Goal: Transaction & Acquisition: Purchase product/service

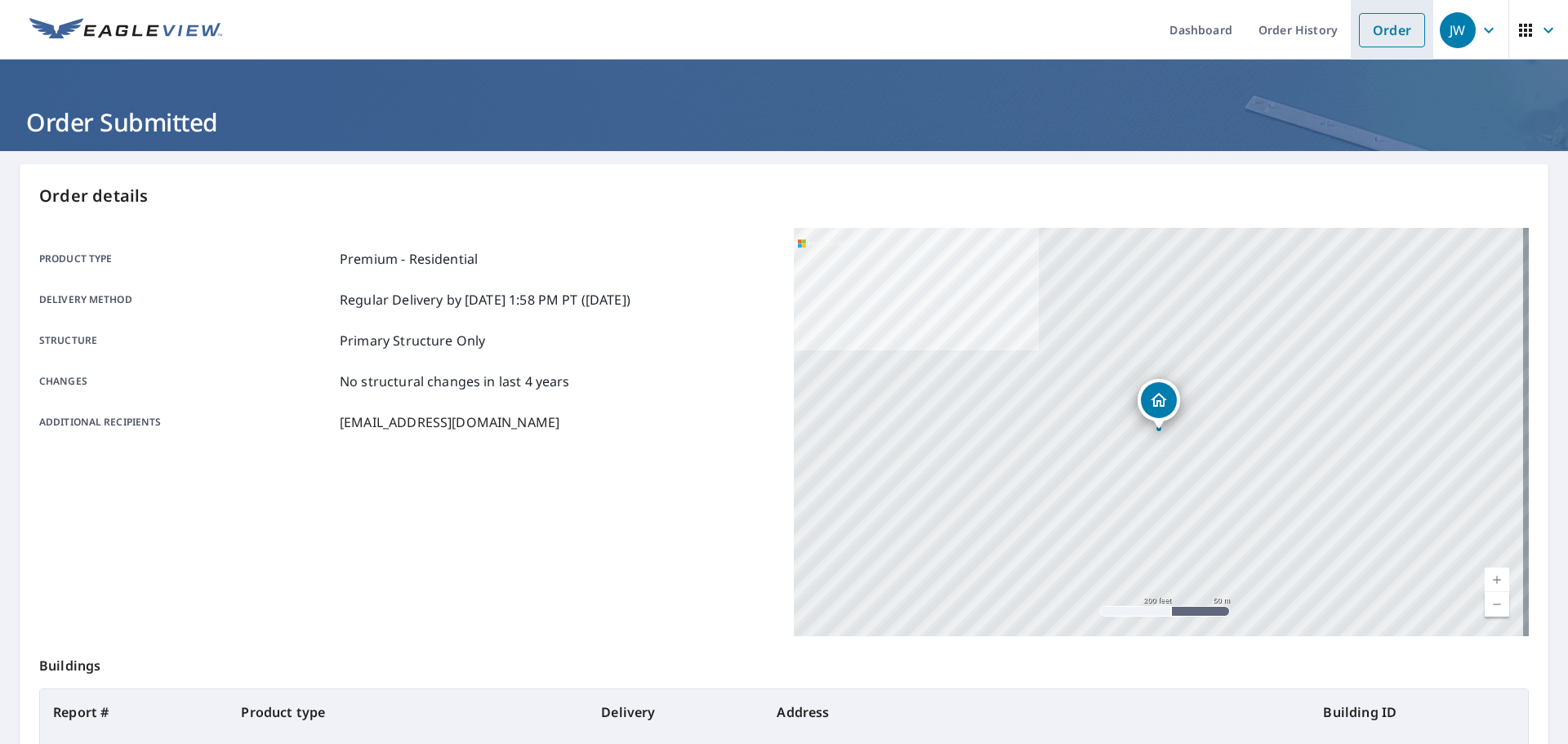
click at [1374, 35] on link "Order" at bounding box center [1391, 30] width 66 height 34
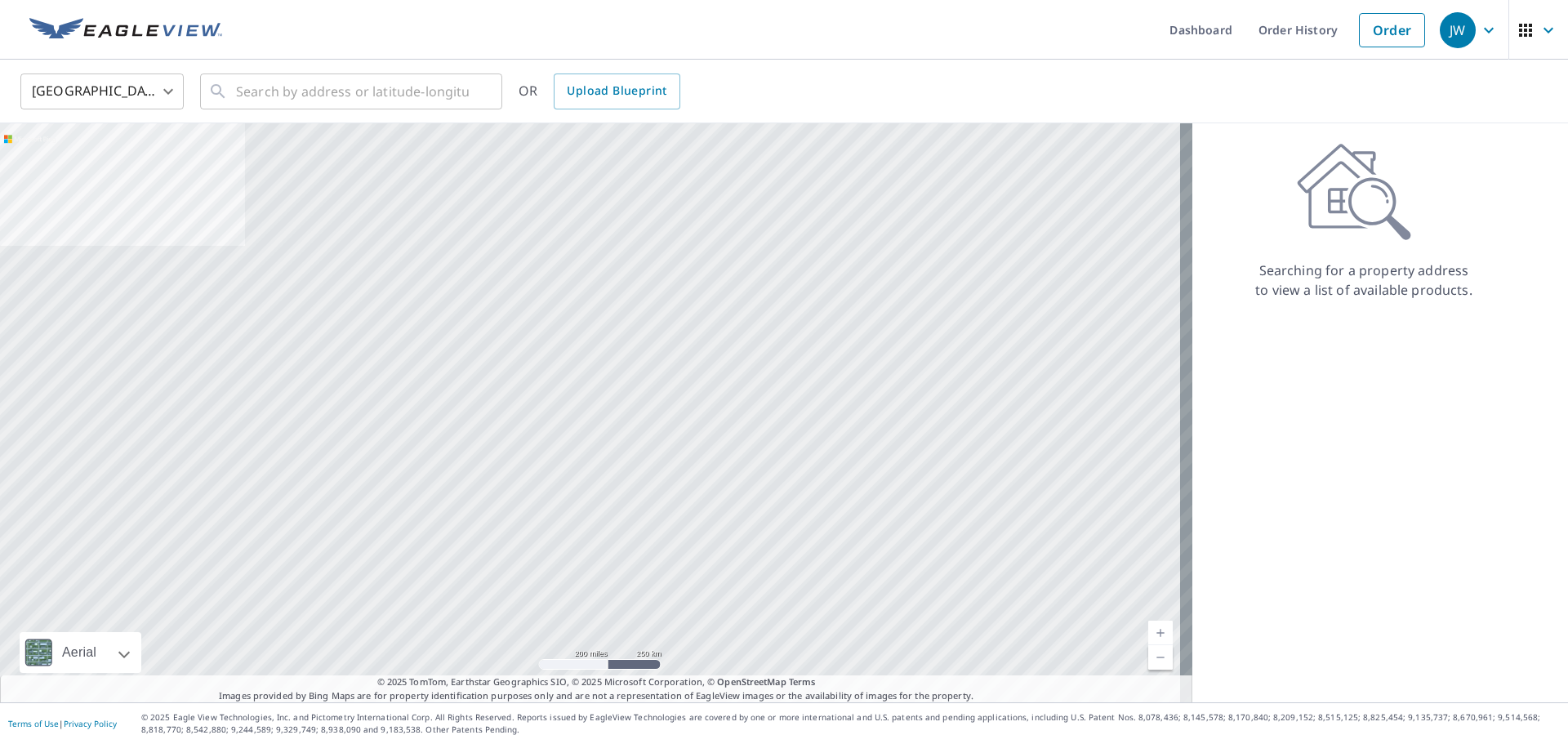
click at [149, 97] on body "JW JW Dashboard Order History Order JW United States US ​ ​ OR Upload Blueprint…" at bounding box center [784, 372] width 1568 height 744
drag, startPoint x: 110, startPoint y: 162, endPoint x: 205, endPoint y: 112, distance: 107.4
click at [111, 162] on li "[GEOGRAPHIC_DATA]" at bounding box center [102, 165] width 163 height 29
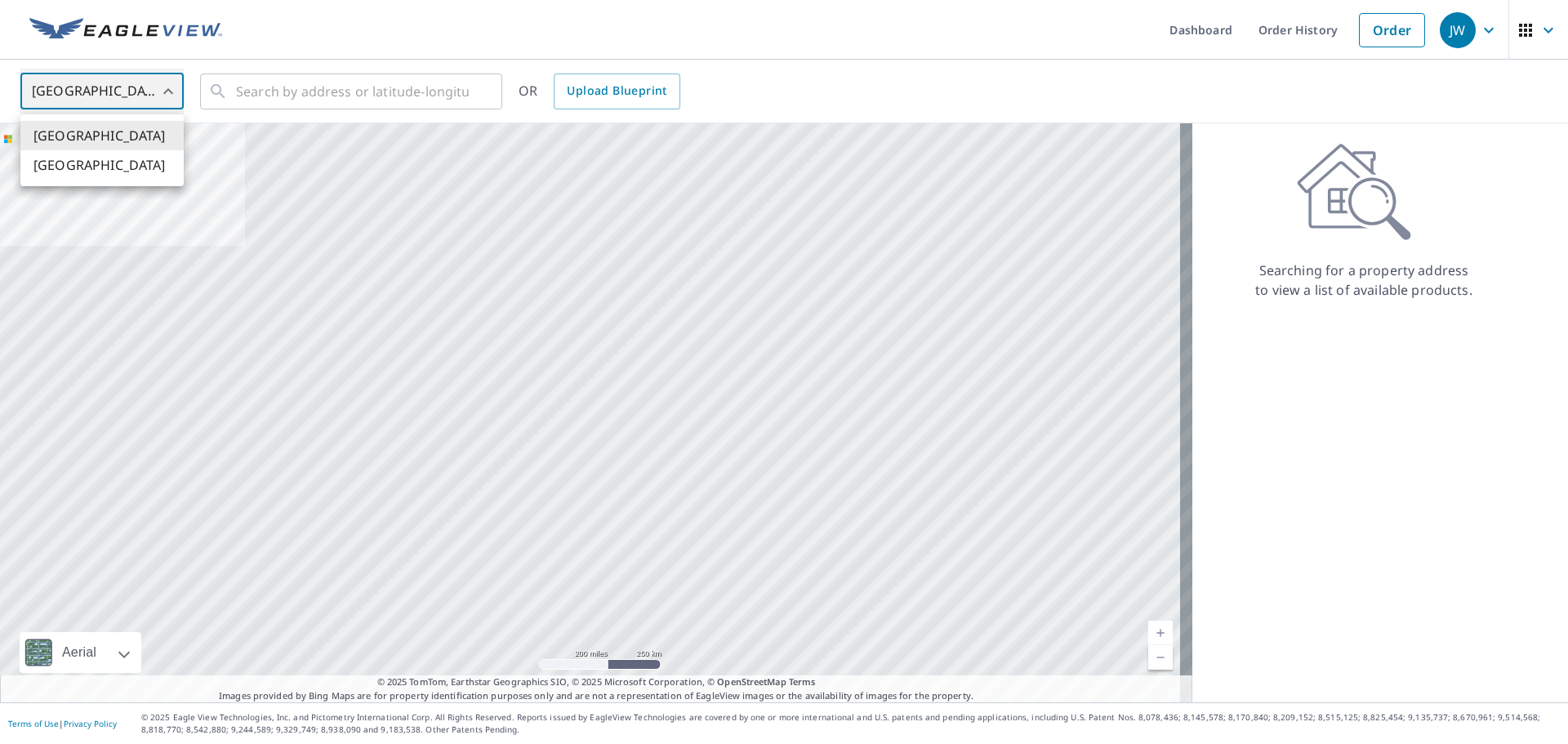
type input "CA"
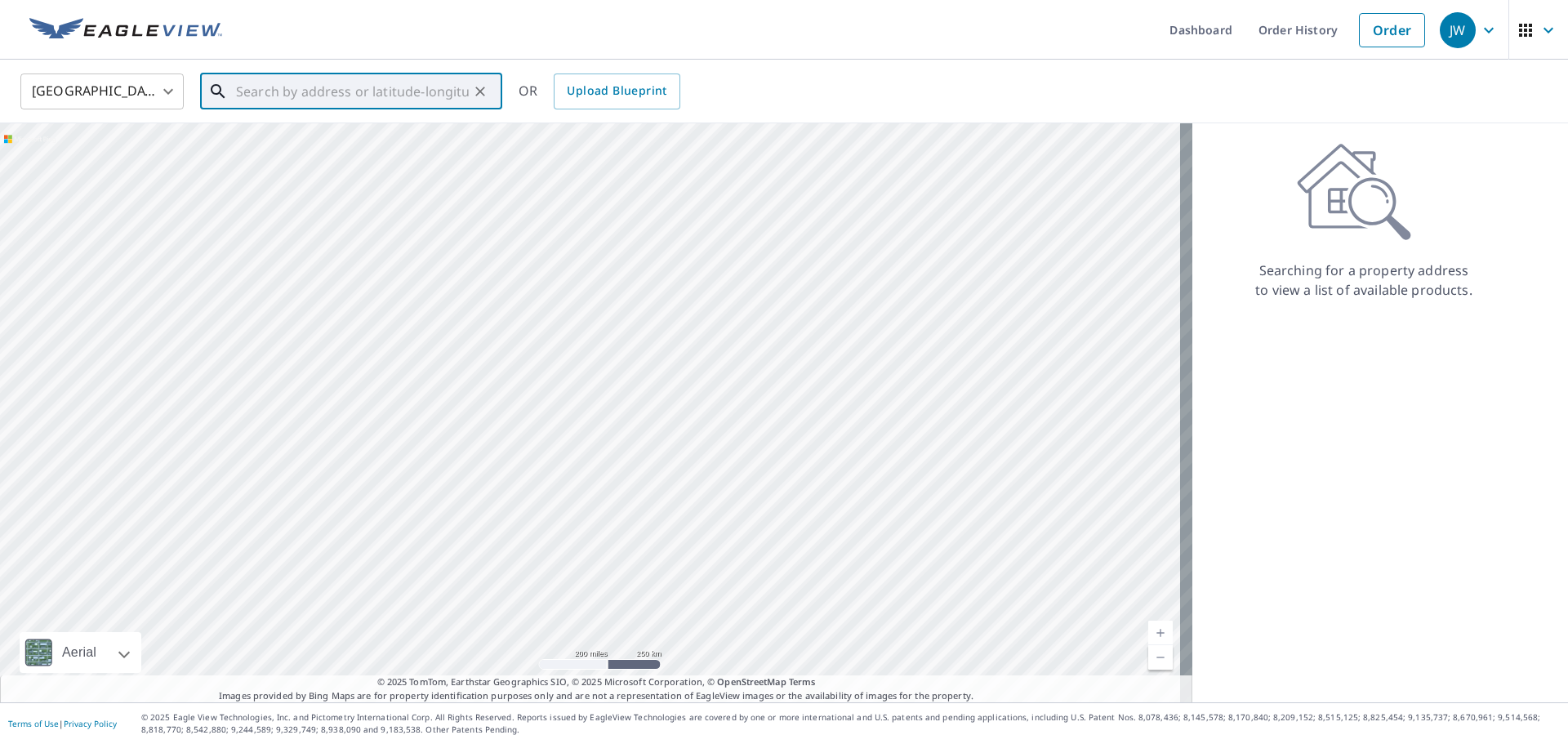
click at [252, 87] on input "text" at bounding box center [353, 91] width 233 height 46
click at [304, 138] on span "[STREET_ADDRESS][PERSON_NAME]" at bounding box center [360, 139] width 256 height 20
type input "[STREET_ADDRESS][PERSON_NAME]"
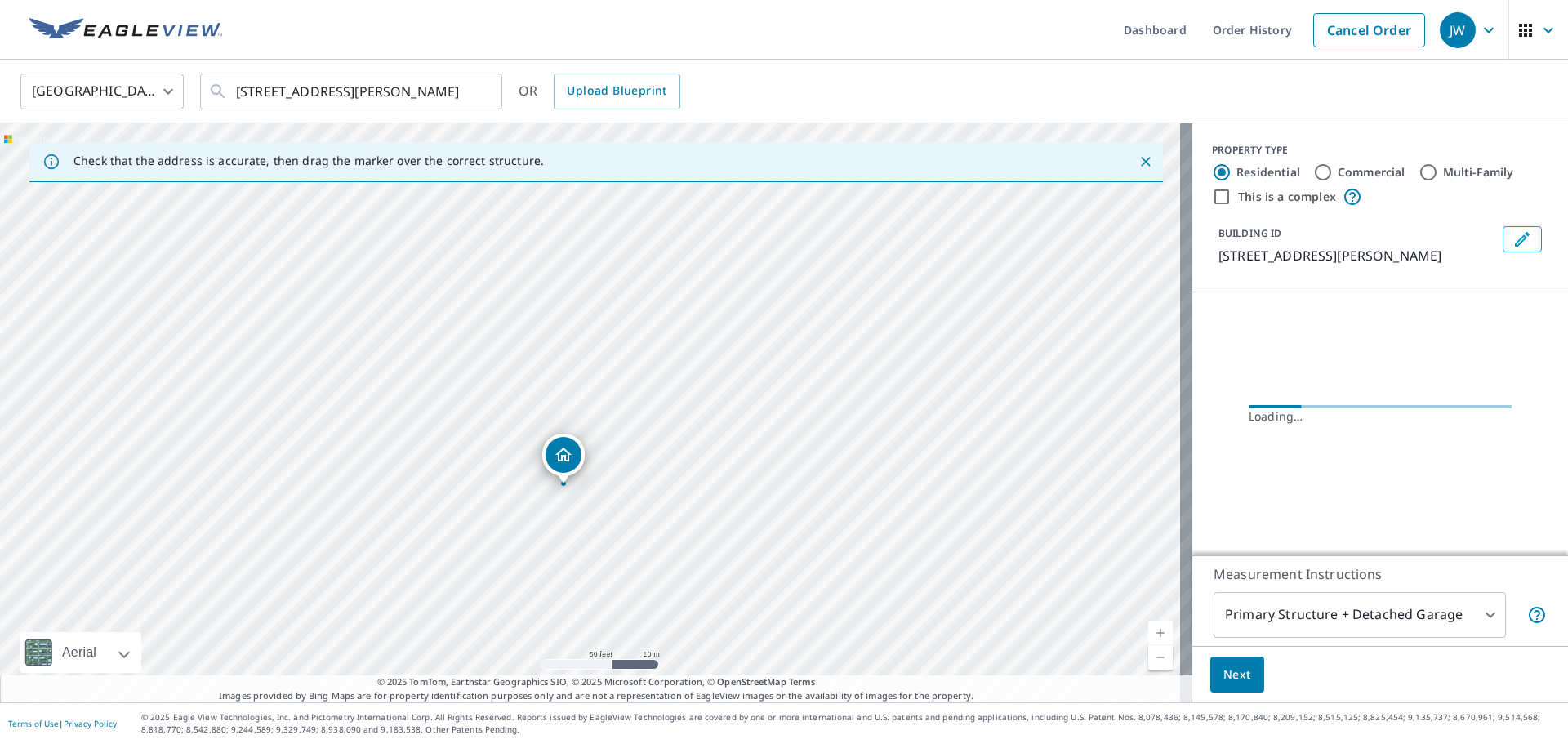
drag, startPoint x: 578, startPoint y: 486, endPoint x: 569, endPoint y: 460, distance: 27.5
click at [1371, 591] on div "Measurement Instructions Primary Structure + Detached Garage 1 ​" at bounding box center [1380, 600] width 376 height 91
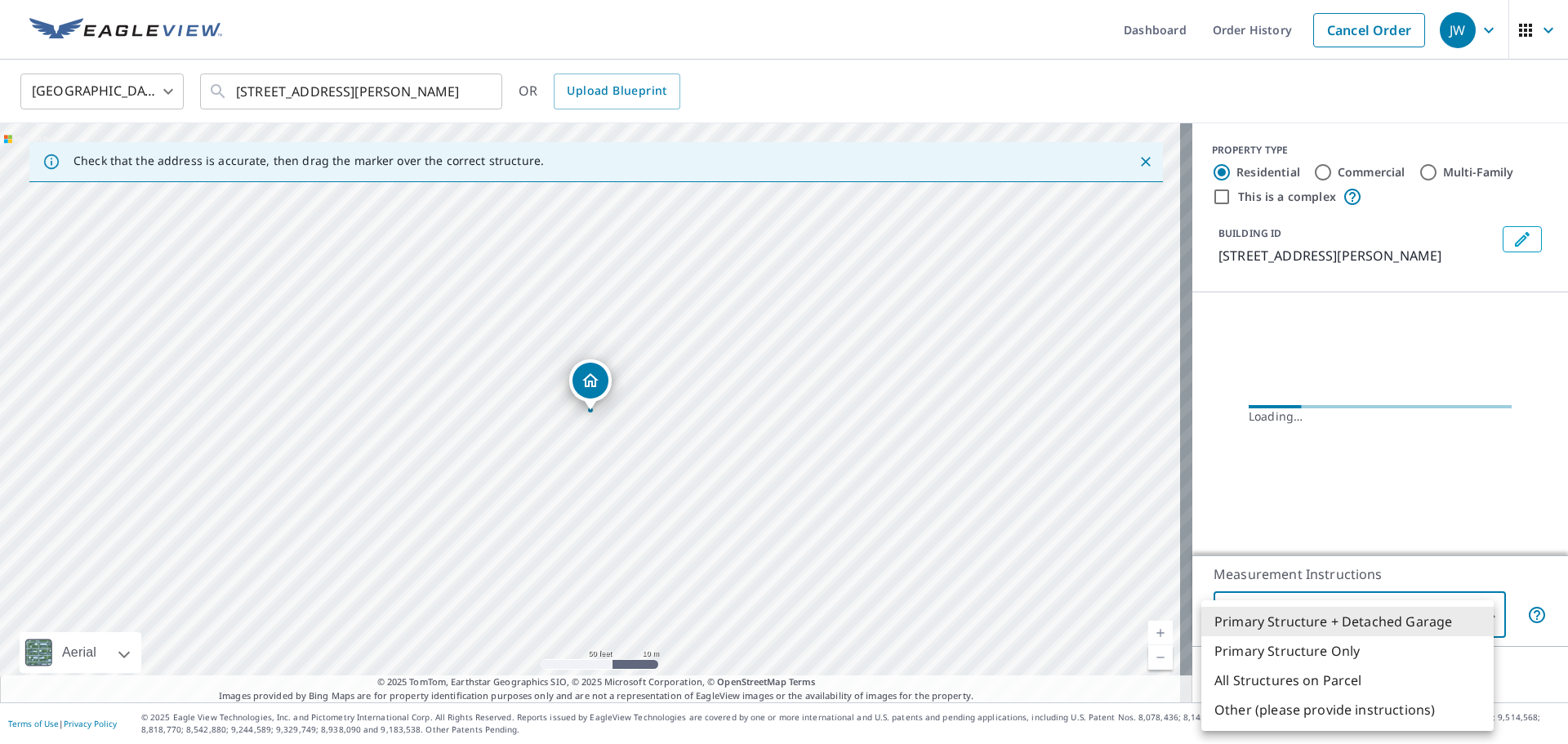
click at [1372, 612] on body "JW JW Dashboard Order History Cancel Order JW Canada CA ​ 4582 [PERSON_NAME] SQ…" at bounding box center [784, 372] width 1568 height 744
click at [1304, 625] on li "Primary Structure + Detached Garage" at bounding box center [1346, 622] width 292 height 29
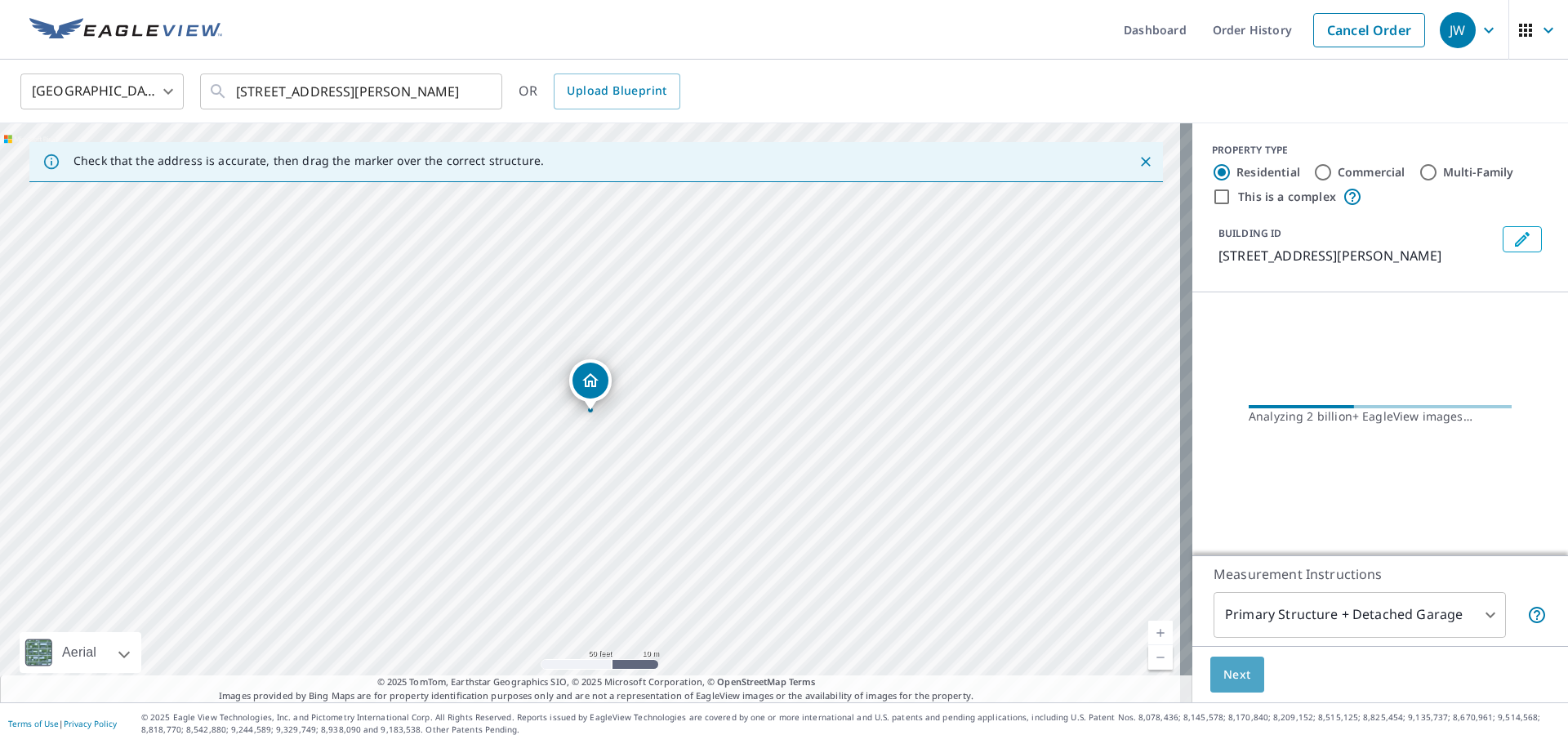
click at [1245, 672] on button "Next" at bounding box center [1237, 675] width 54 height 37
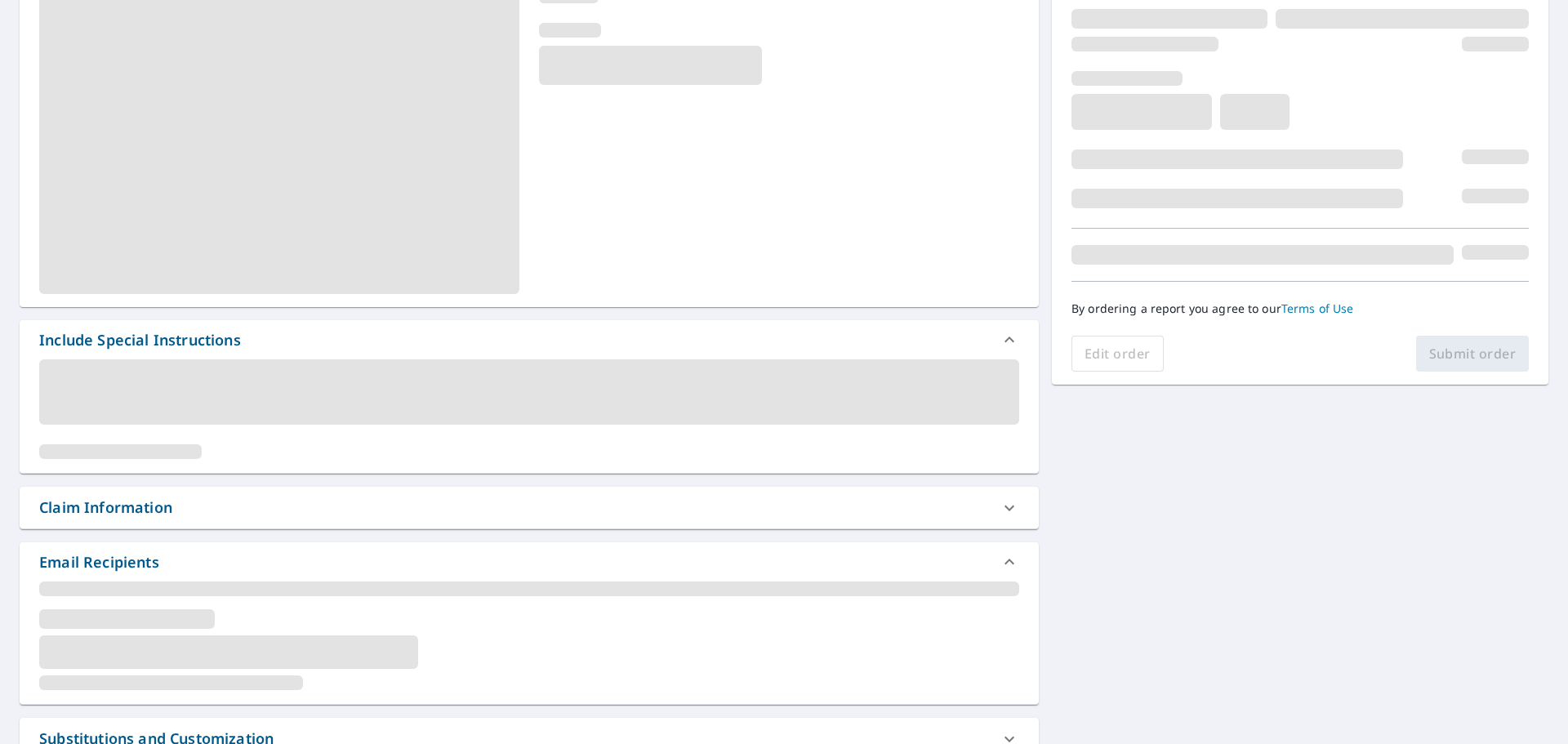
scroll to position [245, 0]
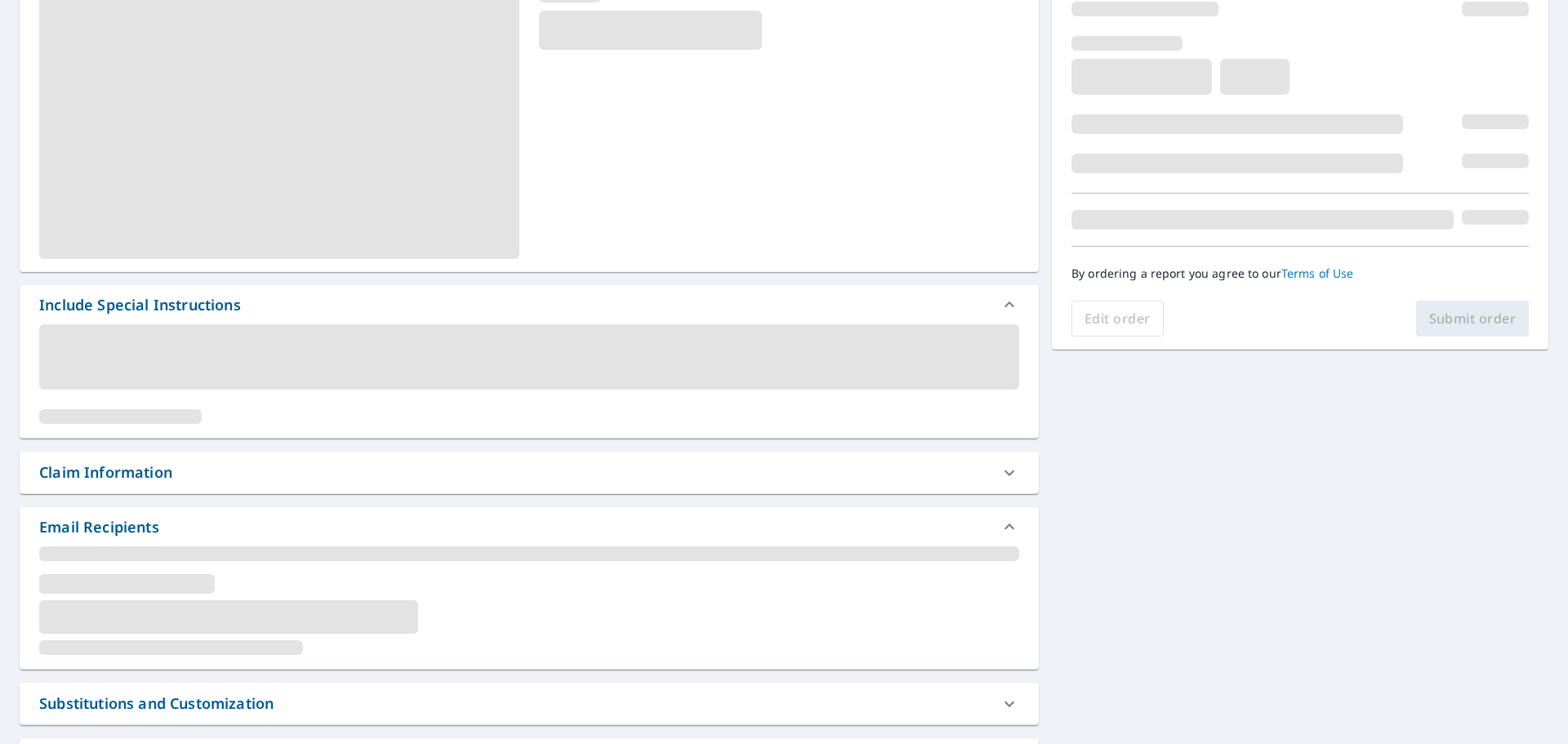
click at [171, 472] on div "Claim Information" at bounding box center [105, 472] width 133 height 22
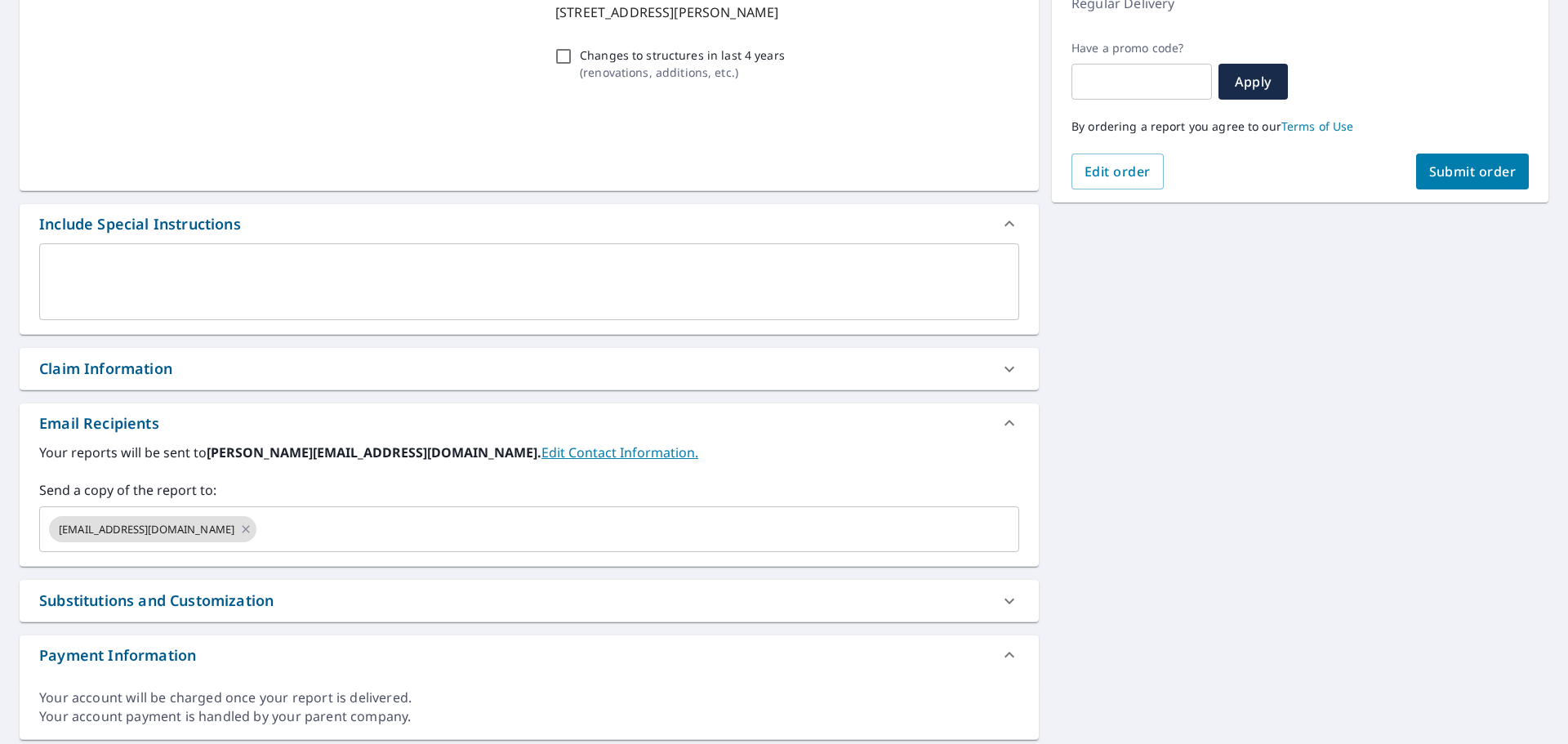
click at [114, 462] on div "Your reports will be sent to [PERSON_NAME][EMAIL_ADDRESS][DOMAIN_NAME]. Edit Co…" at bounding box center [528, 497] width 980 height 109
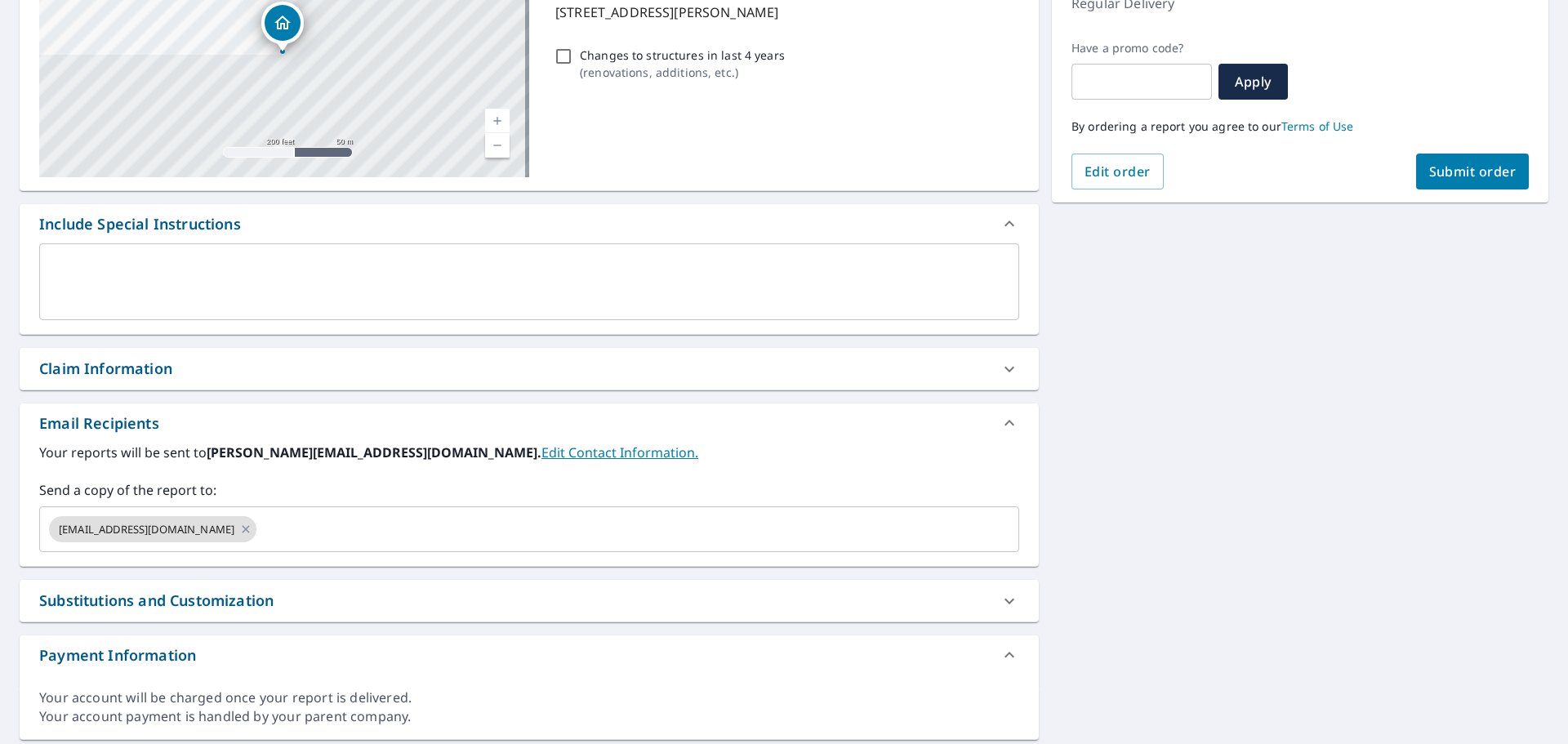
click at [87, 382] on div "Claim Information" at bounding box center [529, 369] width 1019 height 41
checkbox input "true"
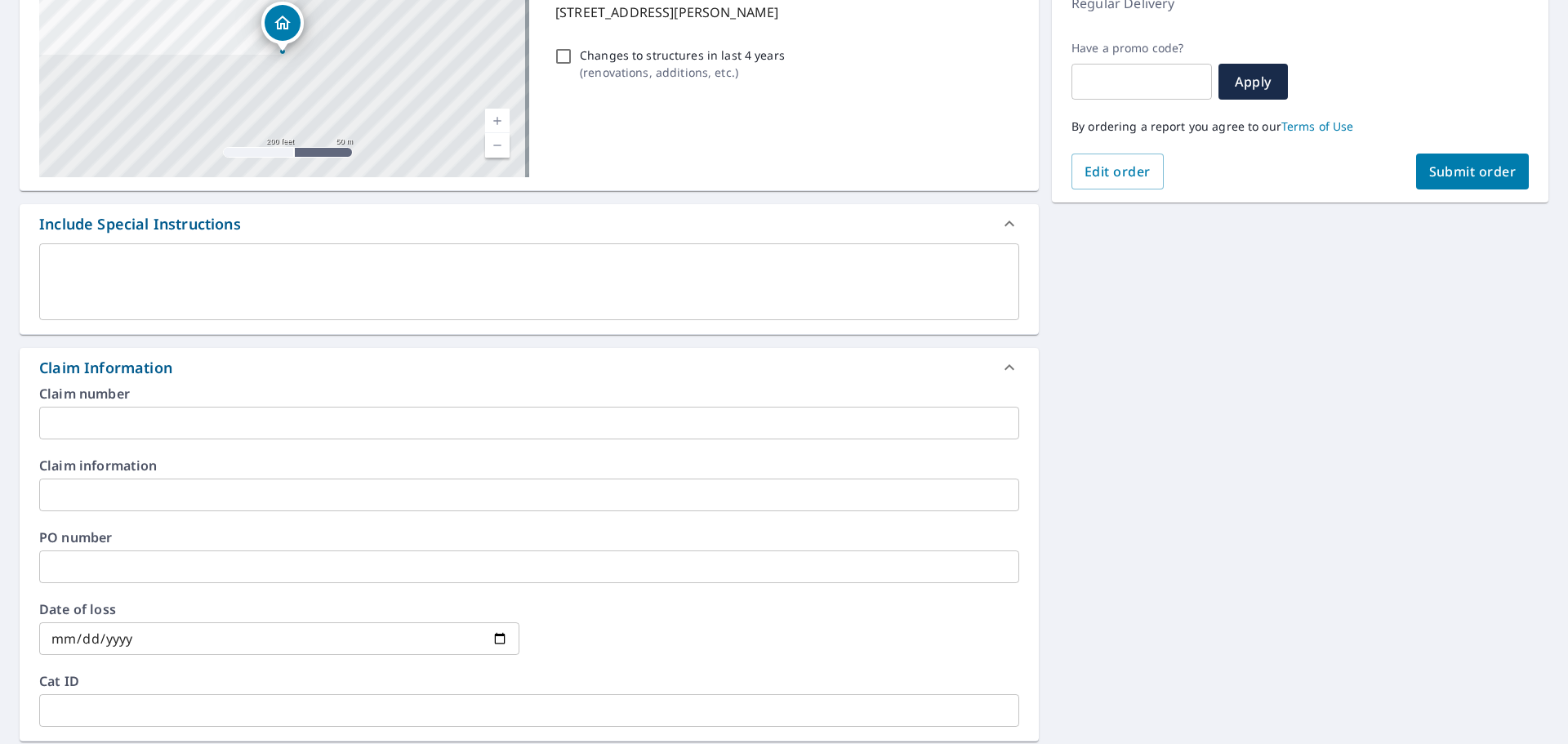
click at [87, 436] on input "text" at bounding box center [528, 423] width 980 height 33
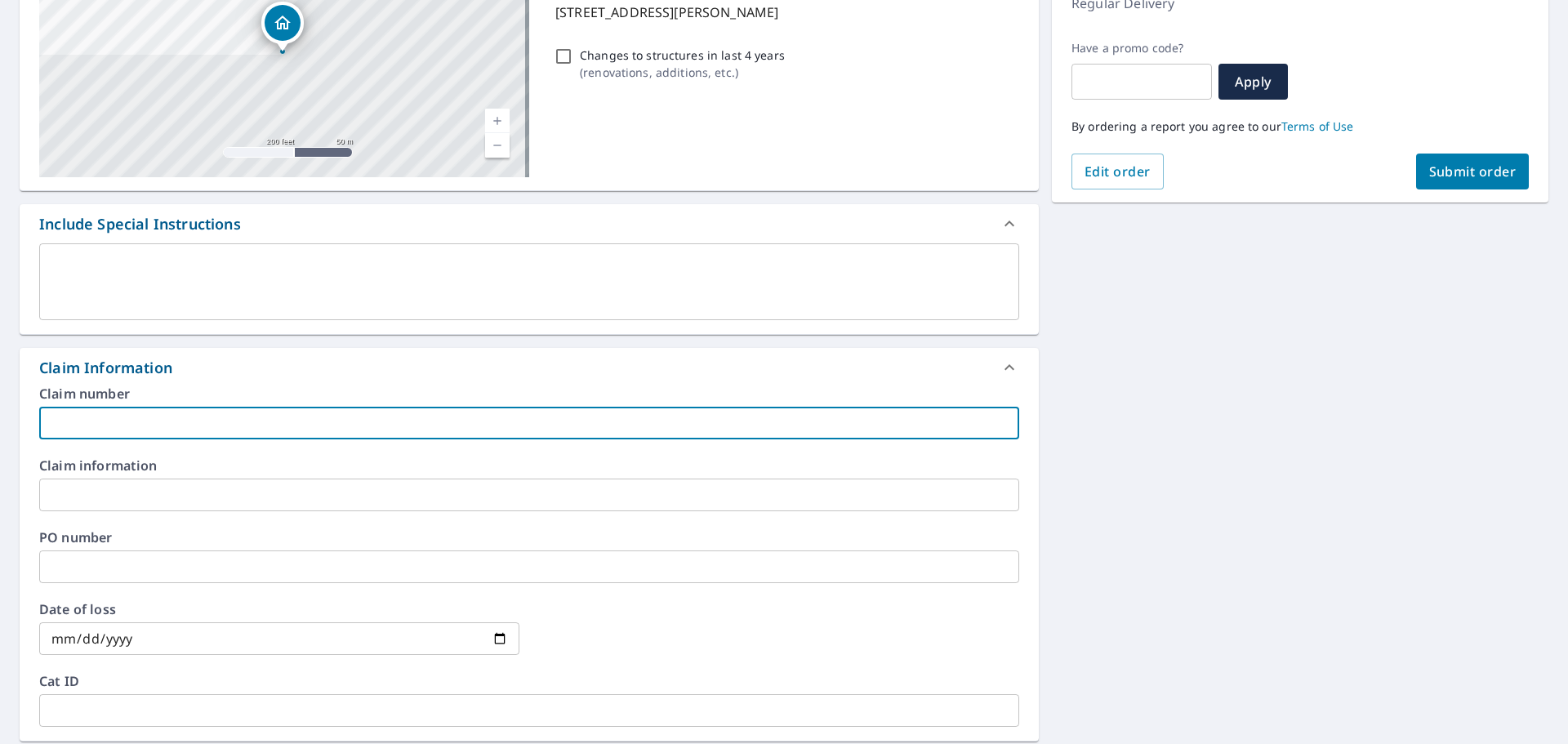
type input "2"
checkbox input "true"
type input "28"
checkbox input "true"
type input "284"
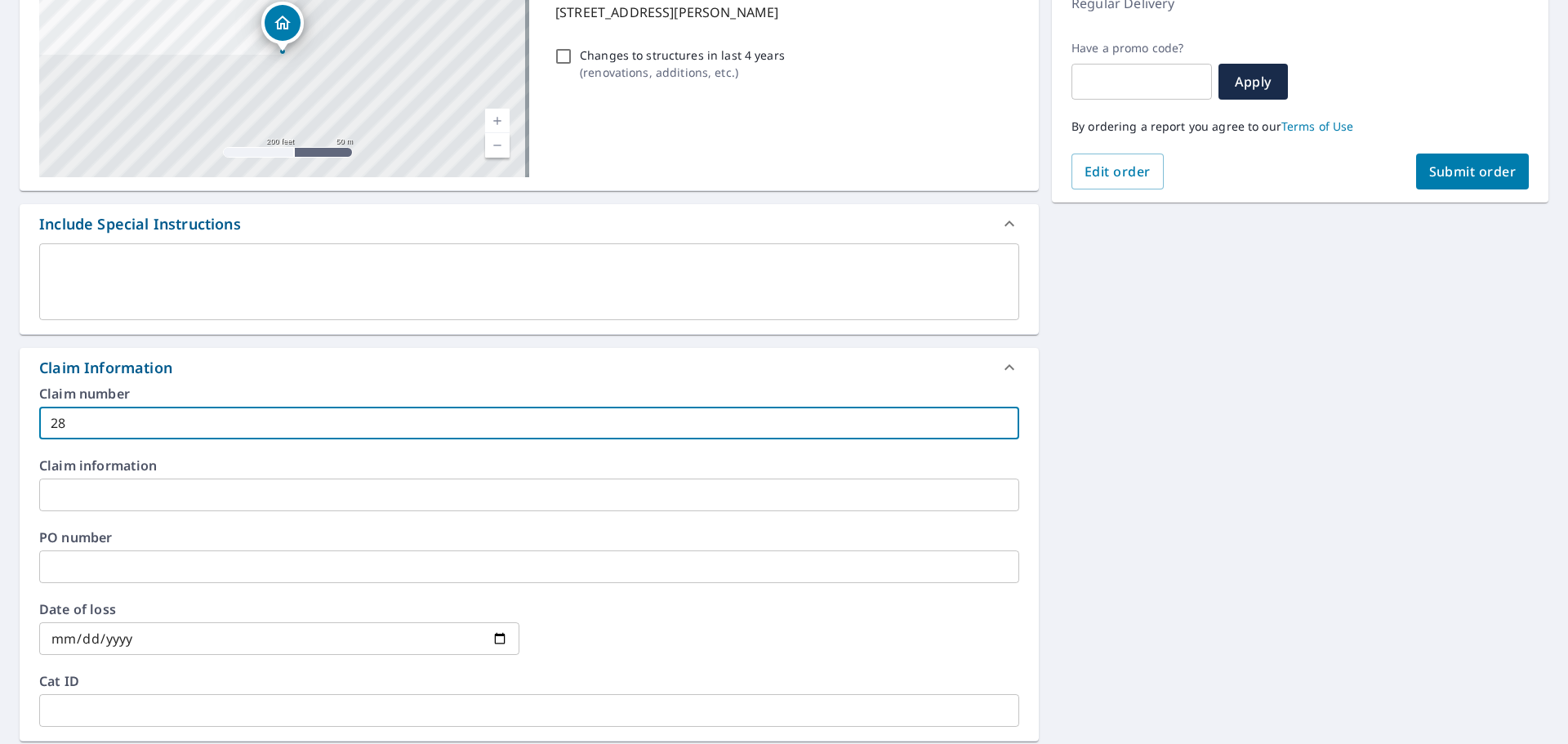
checkbox input "true"
type input "2840"
checkbox input "true"
type input "28409"
checkbox input "true"
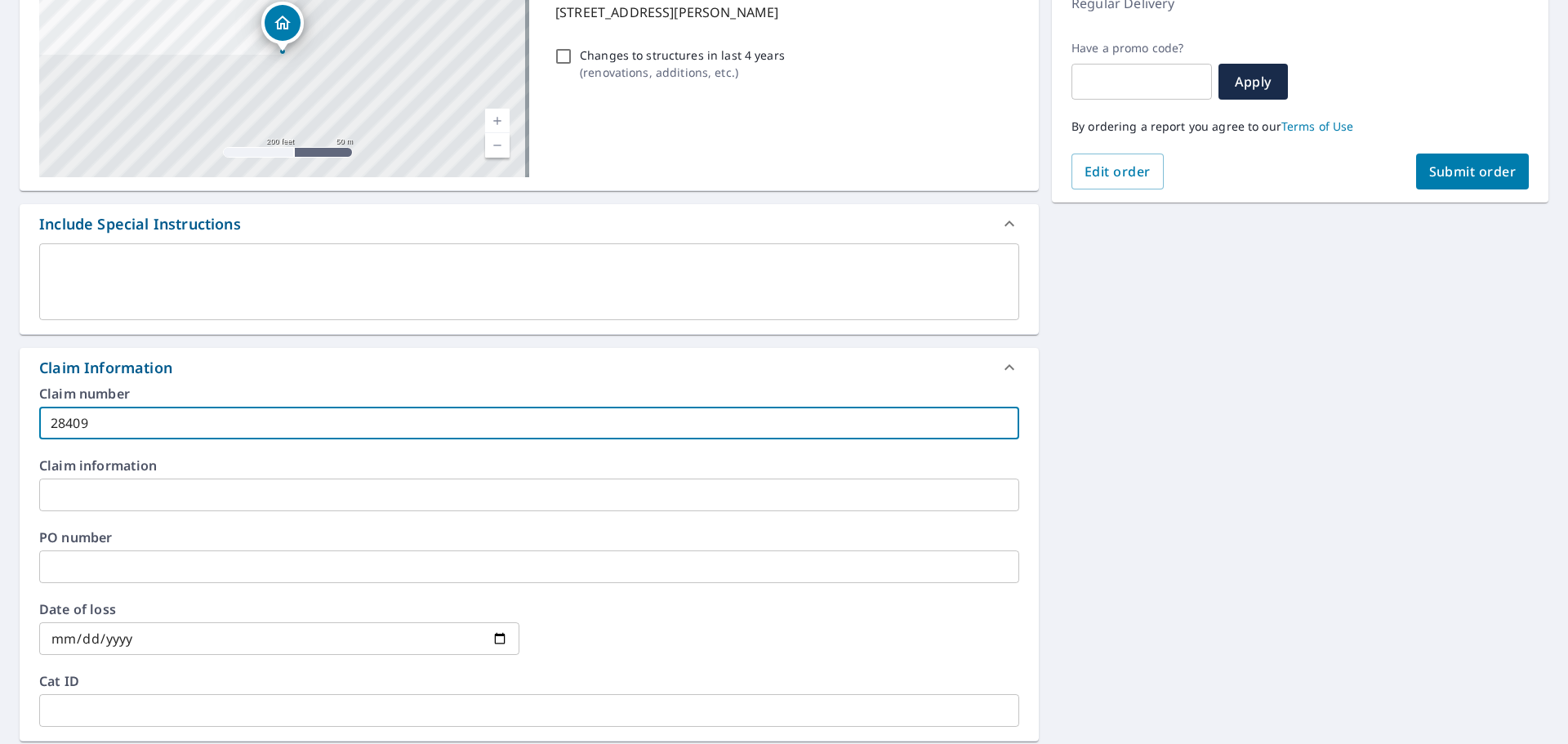
type input "2840"
checkbox input "true"
type input "28408"
checkbox input "true"
type input "28408"
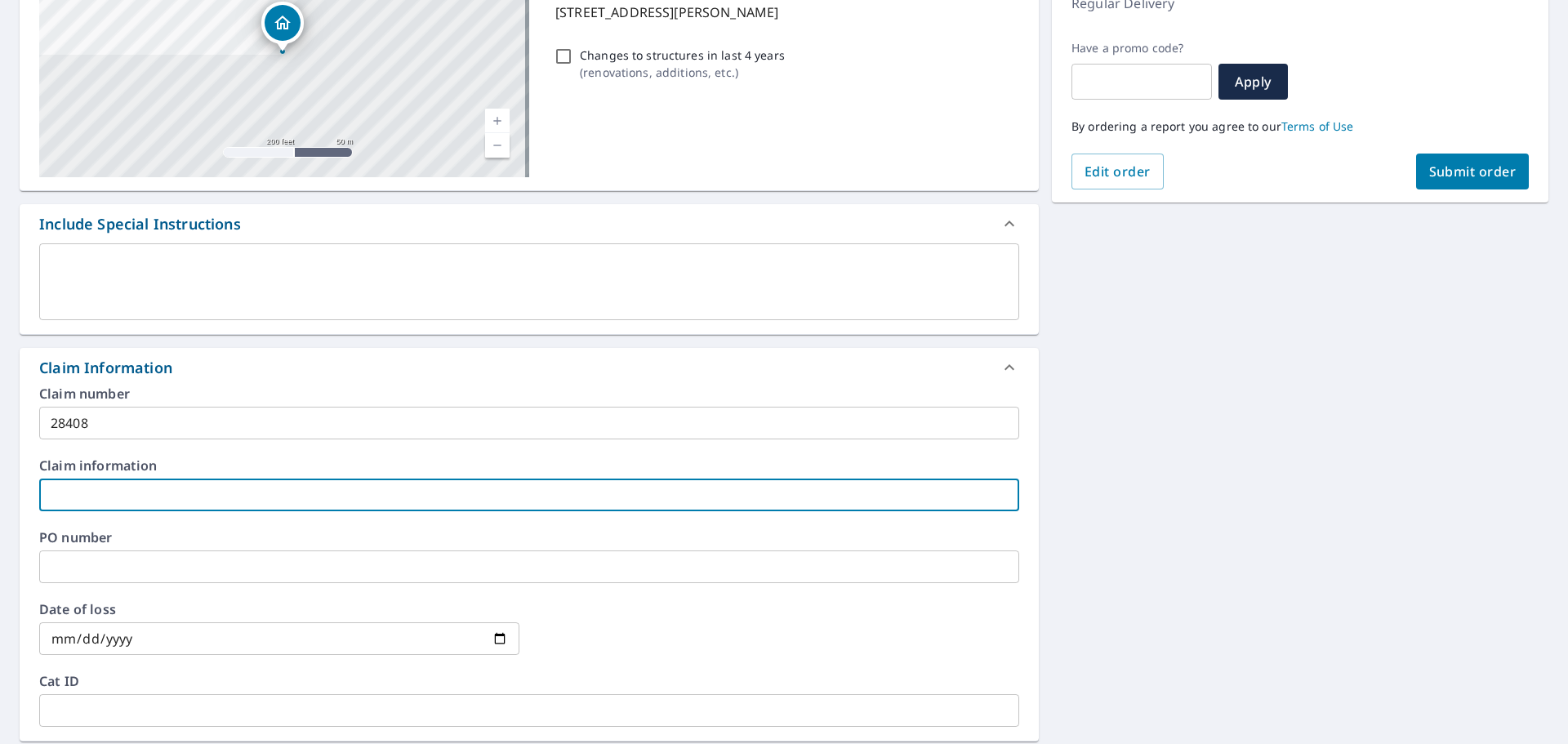
click at [78, 481] on input "text" at bounding box center [528, 495] width 980 height 33
type input "P"
checkbox input "true"
type input "Ph"
checkbox input "true"
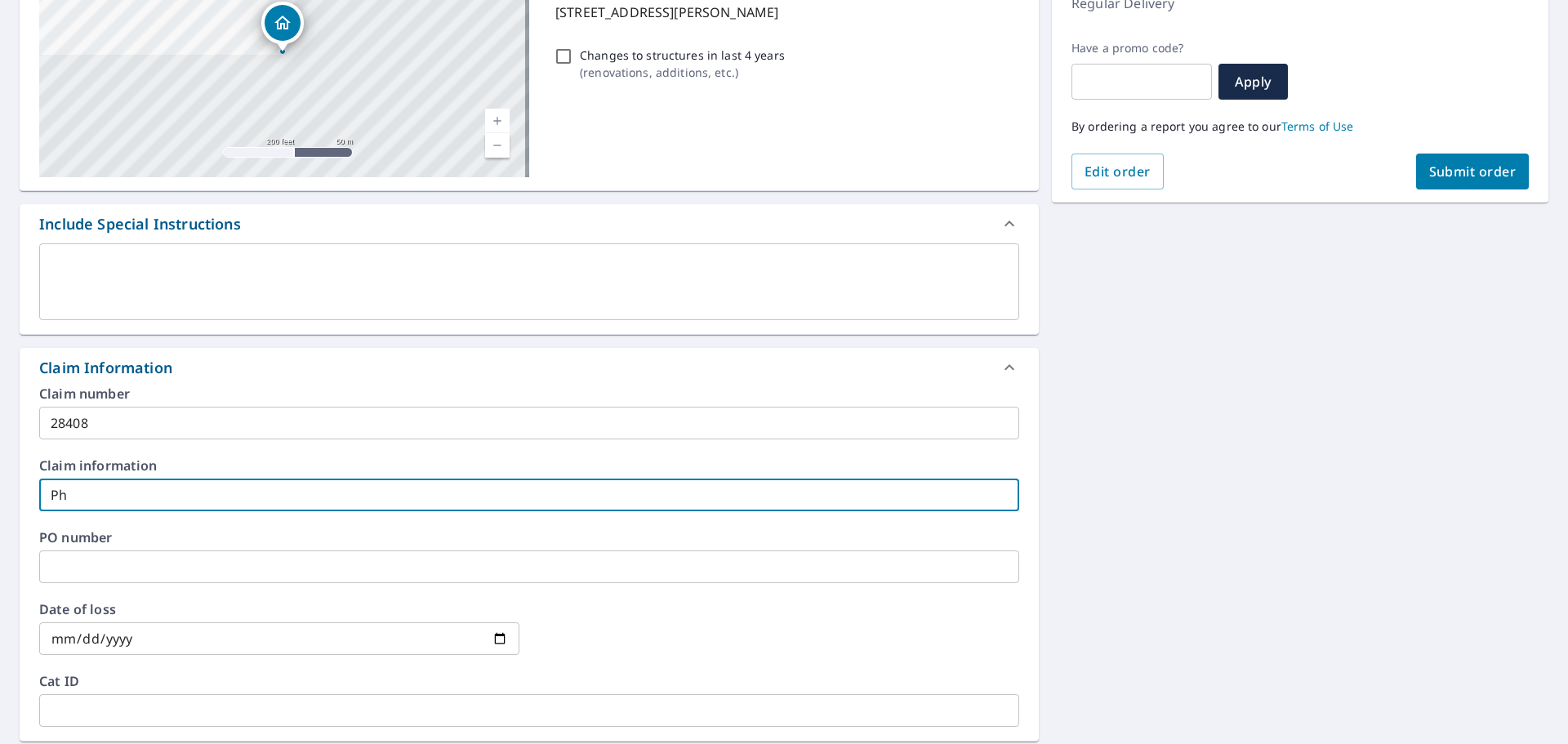
type input "Phe"
checkbox input "true"
type input "Pheh"
checkbox input "true"
type input "Pheh"
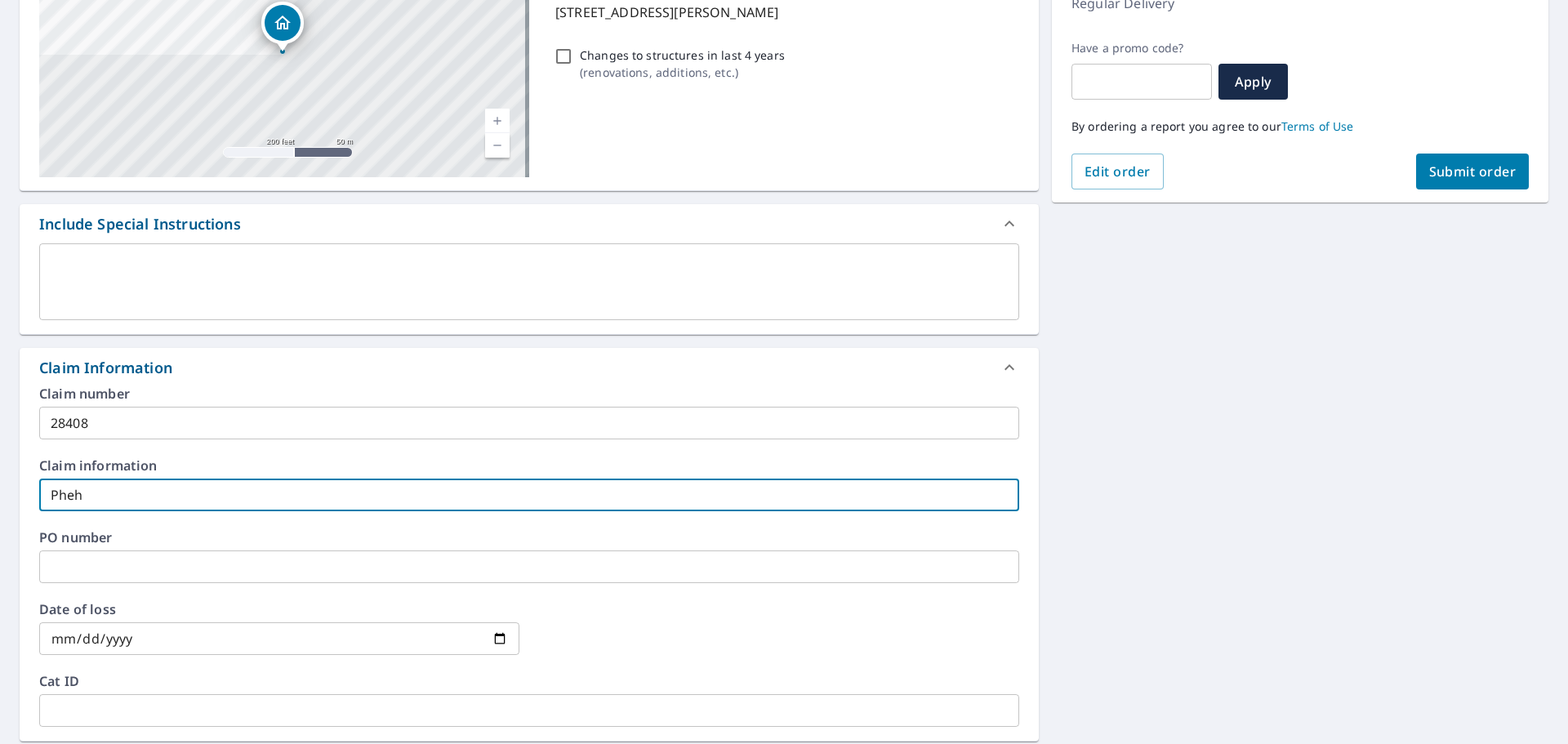
click at [1464, 166] on span "Submit order" at bounding box center [1472, 171] width 87 height 18
checkbox input "true"
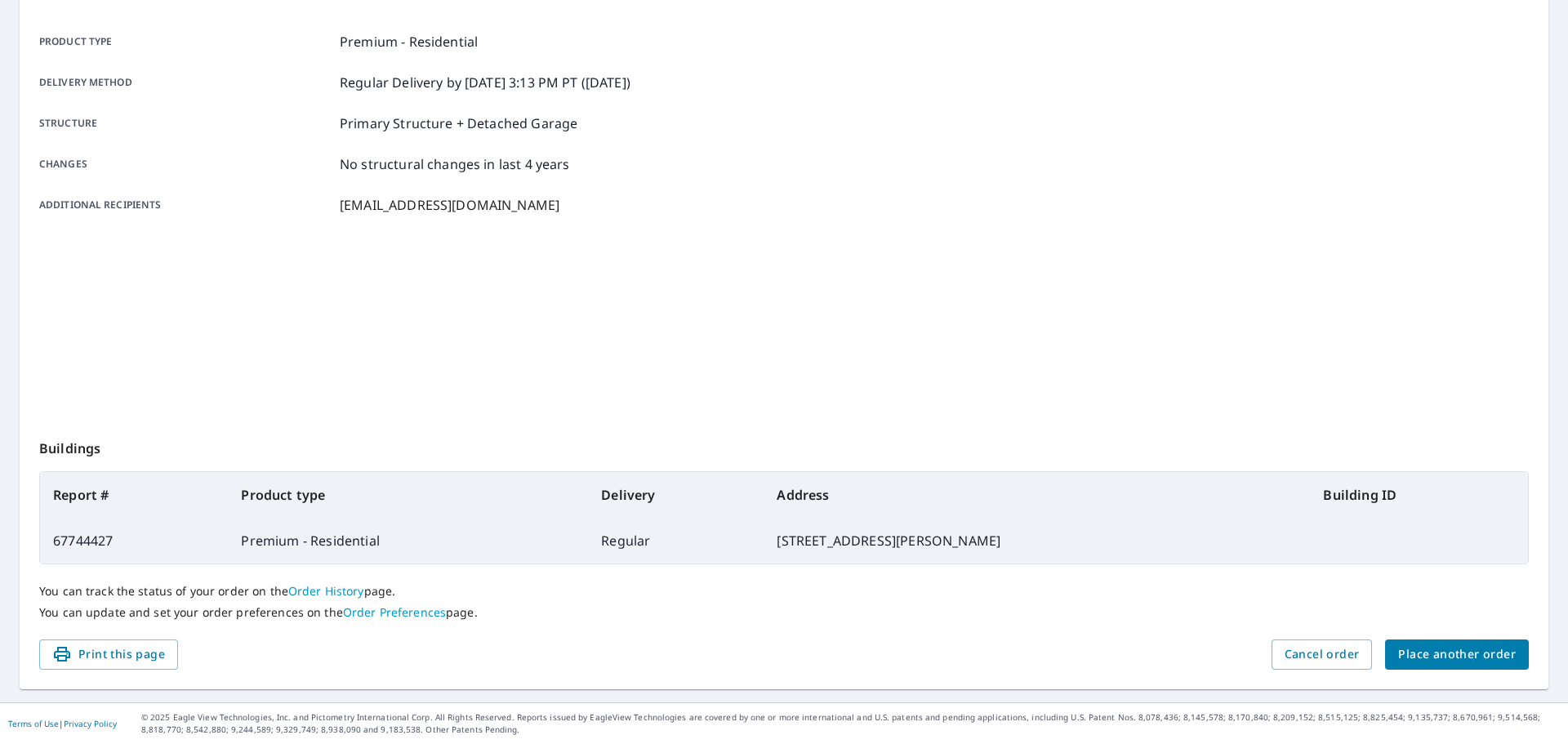
scroll to position [217, 0]
